Goal: Task Accomplishment & Management: Use online tool/utility

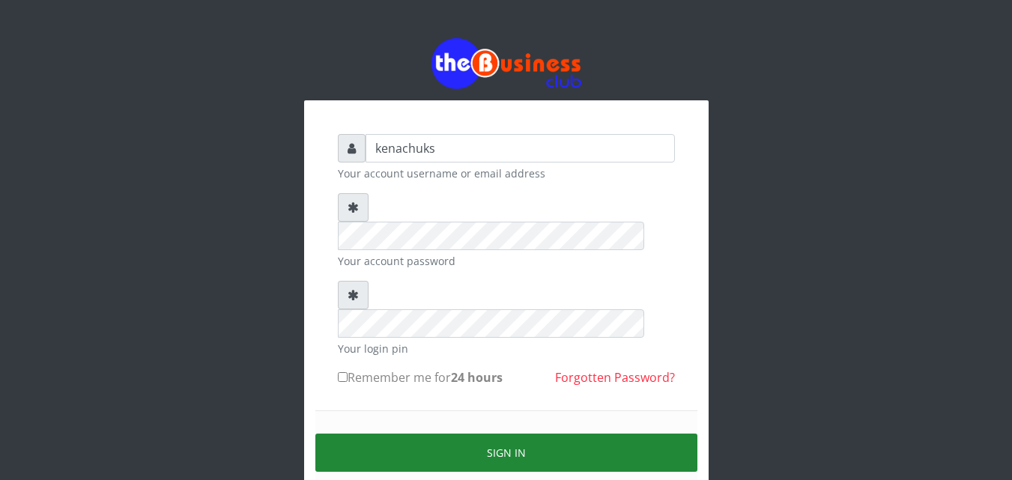
click at [499, 434] on button "Sign in" at bounding box center [506, 453] width 382 height 38
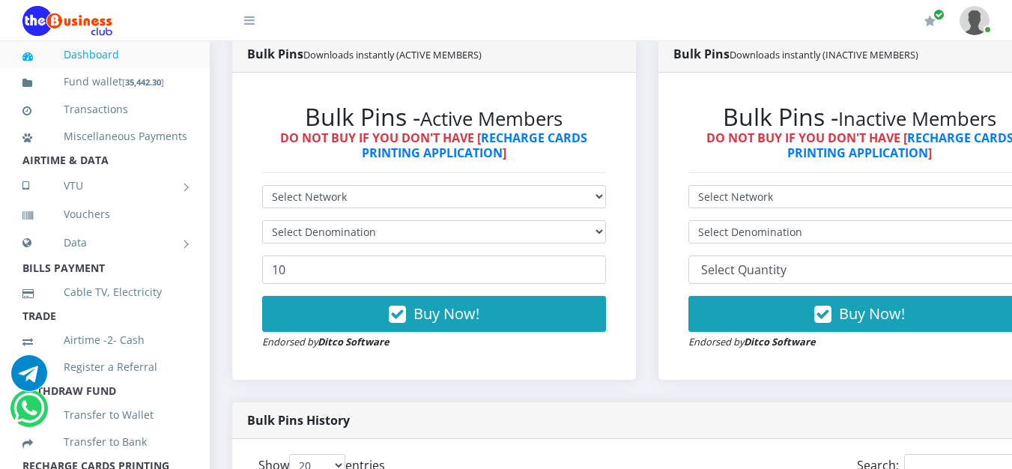
scroll to position [820, 0]
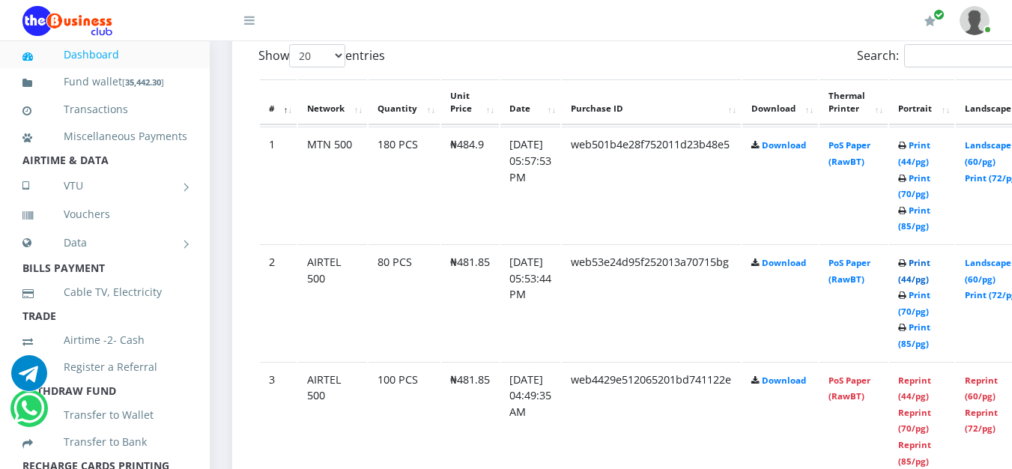
click at [930, 264] on link "Print (44/pg)" at bounding box center [914, 271] width 32 height 28
